Goal: Task Accomplishment & Management: Complete application form

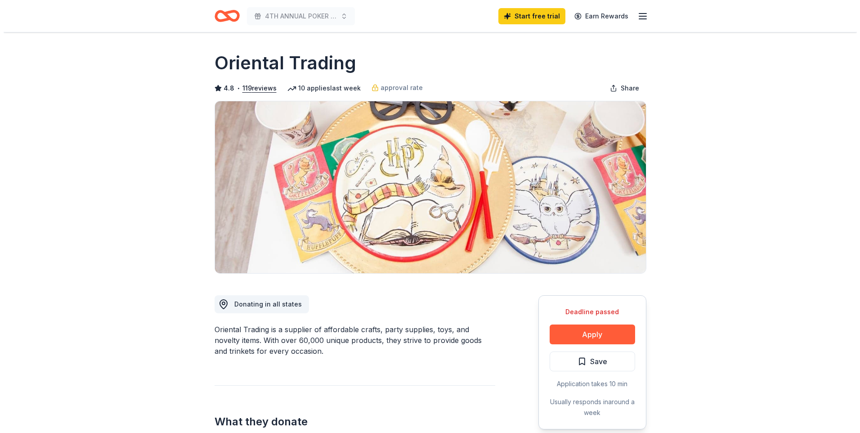
scroll to position [315, 0]
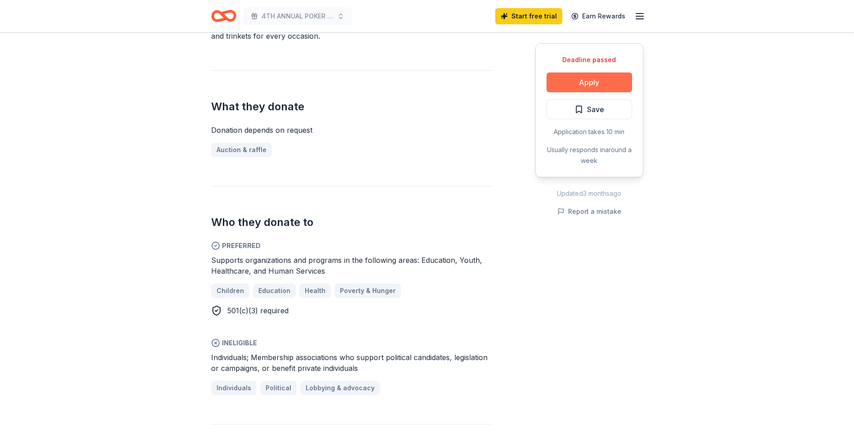
click at [572, 84] on button "Apply" at bounding box center [588, 82] width 85 height 20
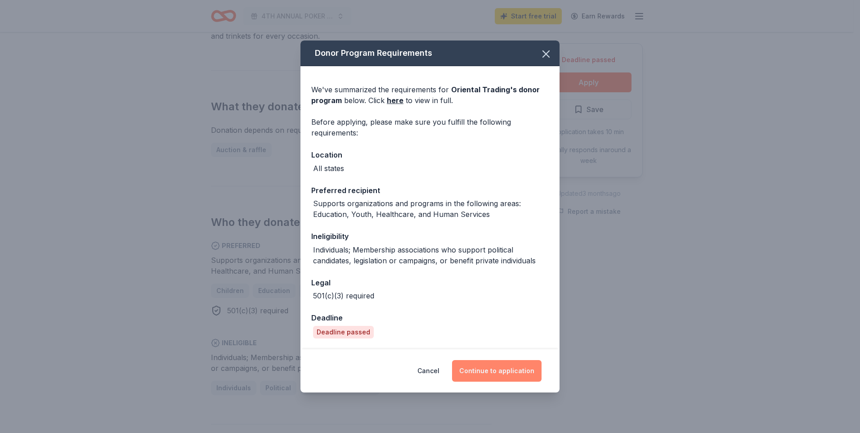
click at [486, 369] on button "Continue to application" at bounding box center [497, 371] width 90 height 22
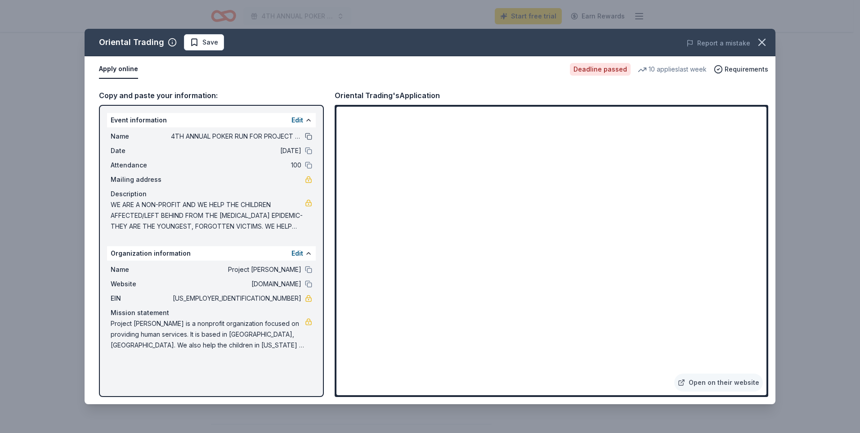
click at [309, 137] on button at bounding box center [308, 136] width 7 height 7
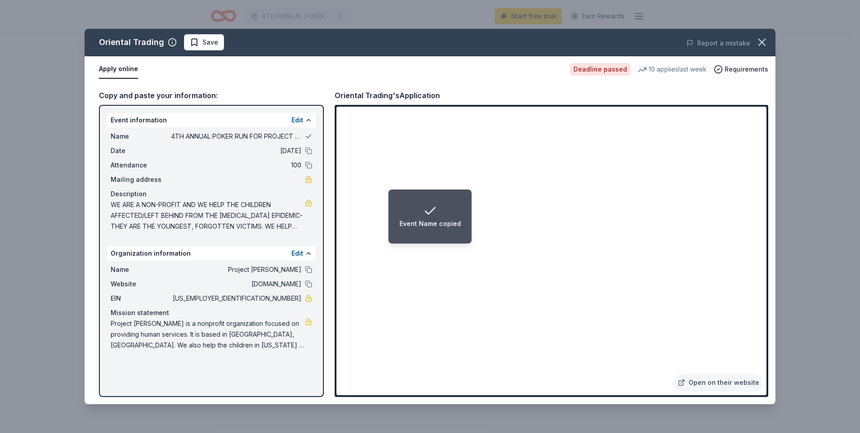
click at [309, 137] on button at bounding box center [308, 136] width 7 height 7
click at [288, 136] on span "4TH ANNUAL POKER RUN FOR PROJECT [PERSON_NAME]" at bounding box center [236, 136] width 130 height 11
click at [296, 121] on button "Edit" at bounding box center [298, 120] width 12 height 11
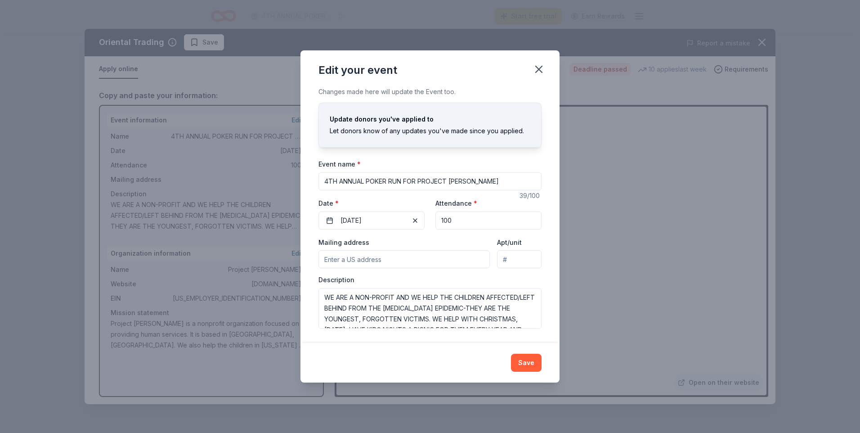
drag, startPoint x: 477, startPoint y: 181, endPoint x: 306, endPoint y: 184, distance: 171.9
click at [306, 184] on div "Changes made here will update the Event too. Update donors you've applied to Le…" at bounding box center [430, 214] width 259 height 256
type input "CHRISTMAS PARTY FOR CHILDREN AFFECTED BY THE [MEDICAL_DATA] EPIDEMIC"
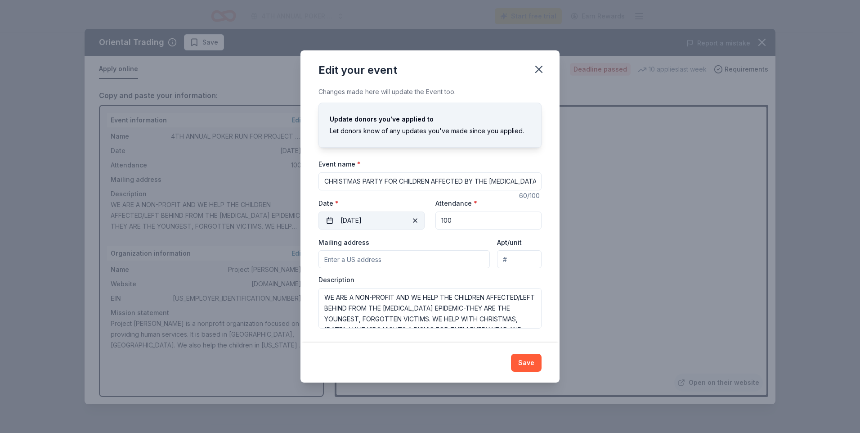
click at [372, 221] on button "[DATE]" at bounding box center [372, 220] width 106 height 18
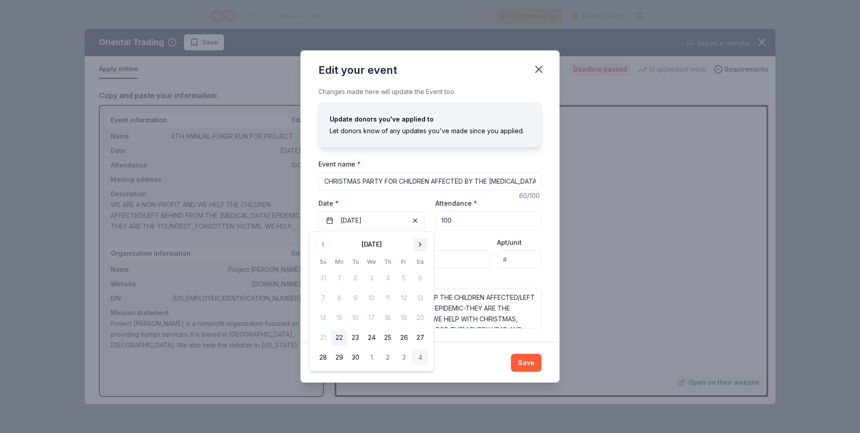
click at [420, 243] on button "Go to next month" at bounding box center [420, 244] width 13 height 13
click at [419, 243] on button "Go to next month" at bounding box center [420, 244] width 13 height 13
click at [417, 245] on button "Go to next month" at bounding box center [420, 244] width 13 height 13
click at [321, 317] on button "14" at bounding box center [323, 318] width 16 height 16
drag, startPoint x: 454, startPoint y: 222, endPoint x: 419, endPoint y: 220, distance: 34.7
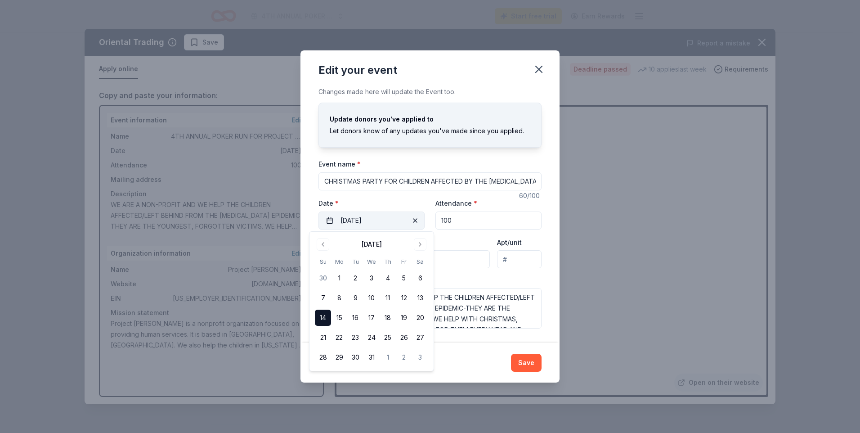
click at [419, 220] on div "Event website [DOMAIN_NAME] Attendance * 100 Date * [DATE]" at bounding box center [430, 214] width 223 height 32
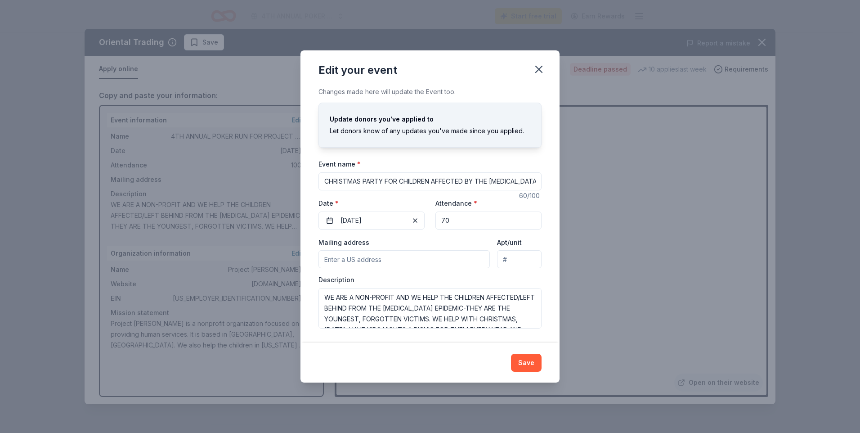
type input "70"
click at [342, 261] on input "Mailing address" at bounding box center [404, 259] width 171 height 18
type input "[GEOGRAPHIC_DATA]"
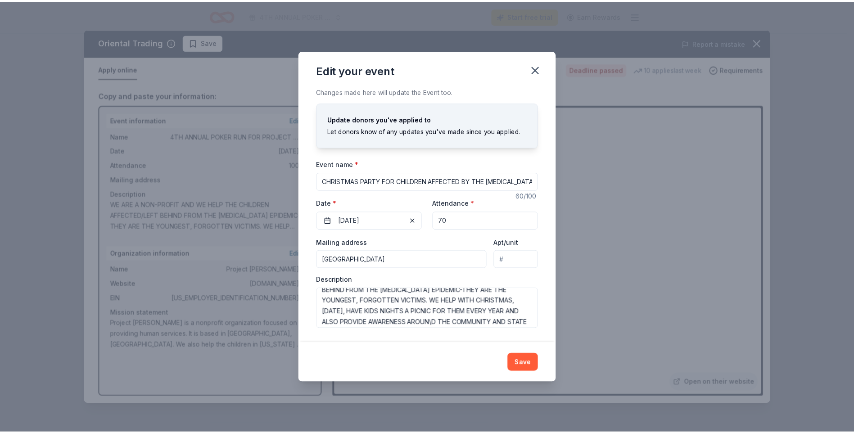
scroll to position [32, 0]
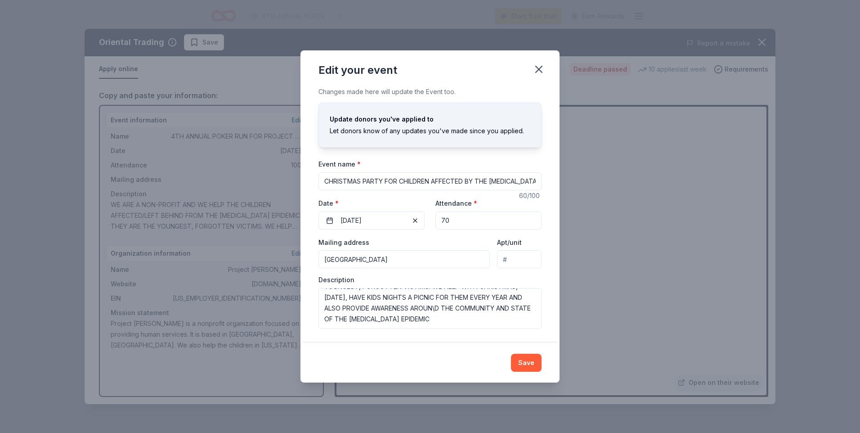
click at [506, 364] on div "Save" at bounding box center [430, 363] width 223 height 18
click at [527, 361] on button "Save" at bounding box center [526, 363] width 31 height 18
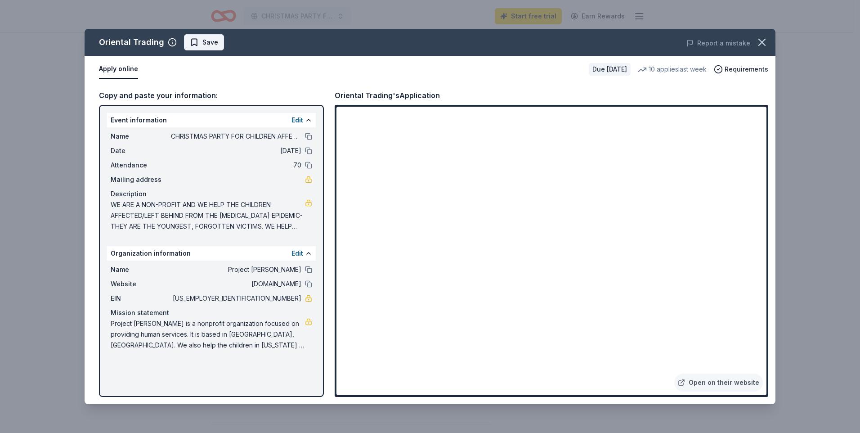
click at [195, 43] on span "Save" at bounding box center [204, 42] width 28 height 11
click at [759, 44] on icon "button" at bounding box center [762, 42] width 13 height 13
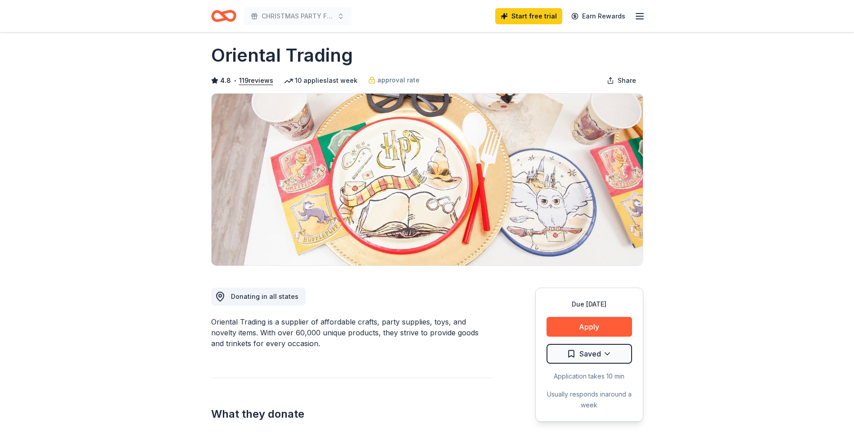
scroll to position [0, 0]
